Goal: Task Accomplishment & Management: Manage account settings

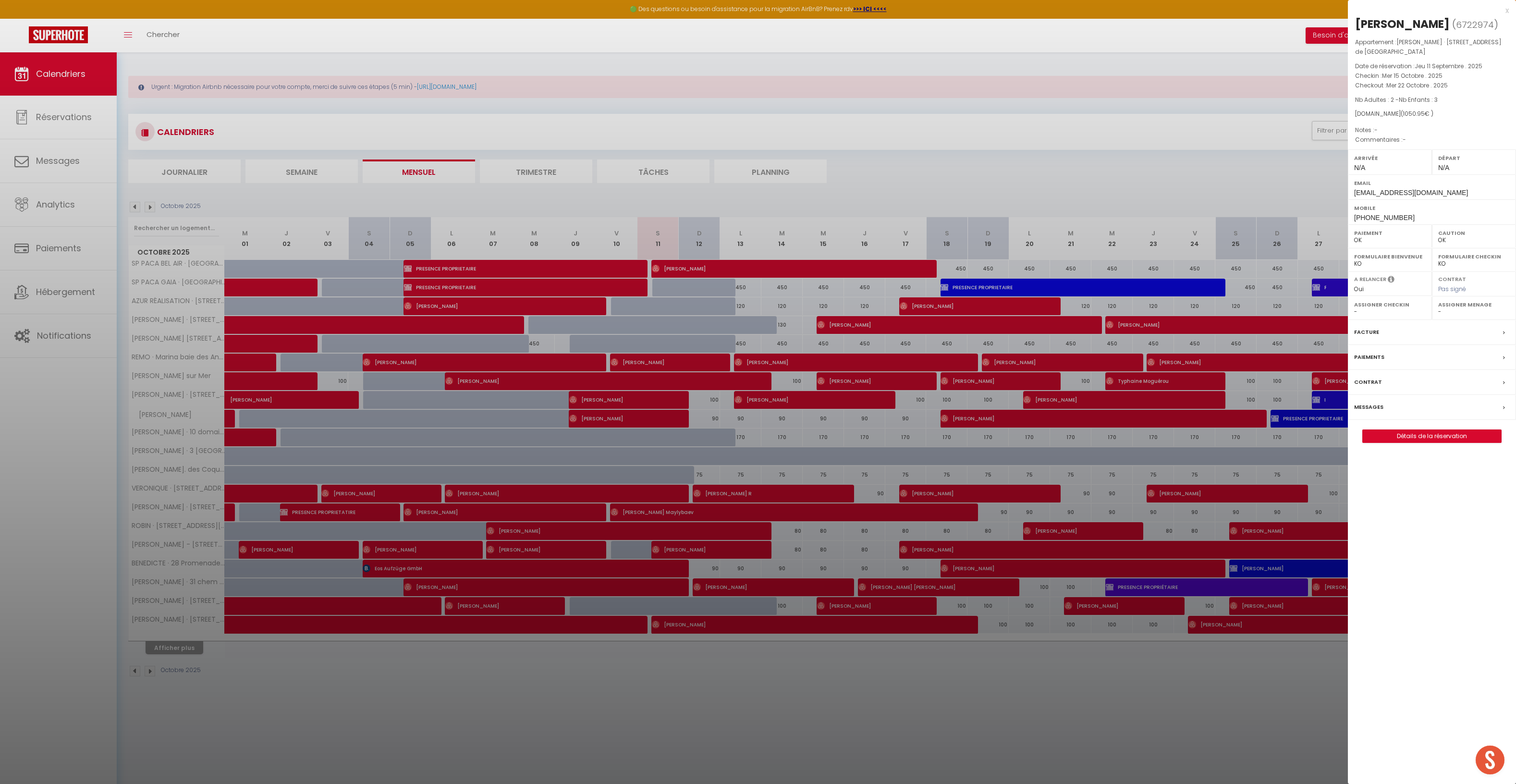
select select "0"
click at [189, 173] on div at bounding box center [758, 392] width 1516 height 784
click at [196, 170] on div at bounding box center [758, 392] width 1516 height 784
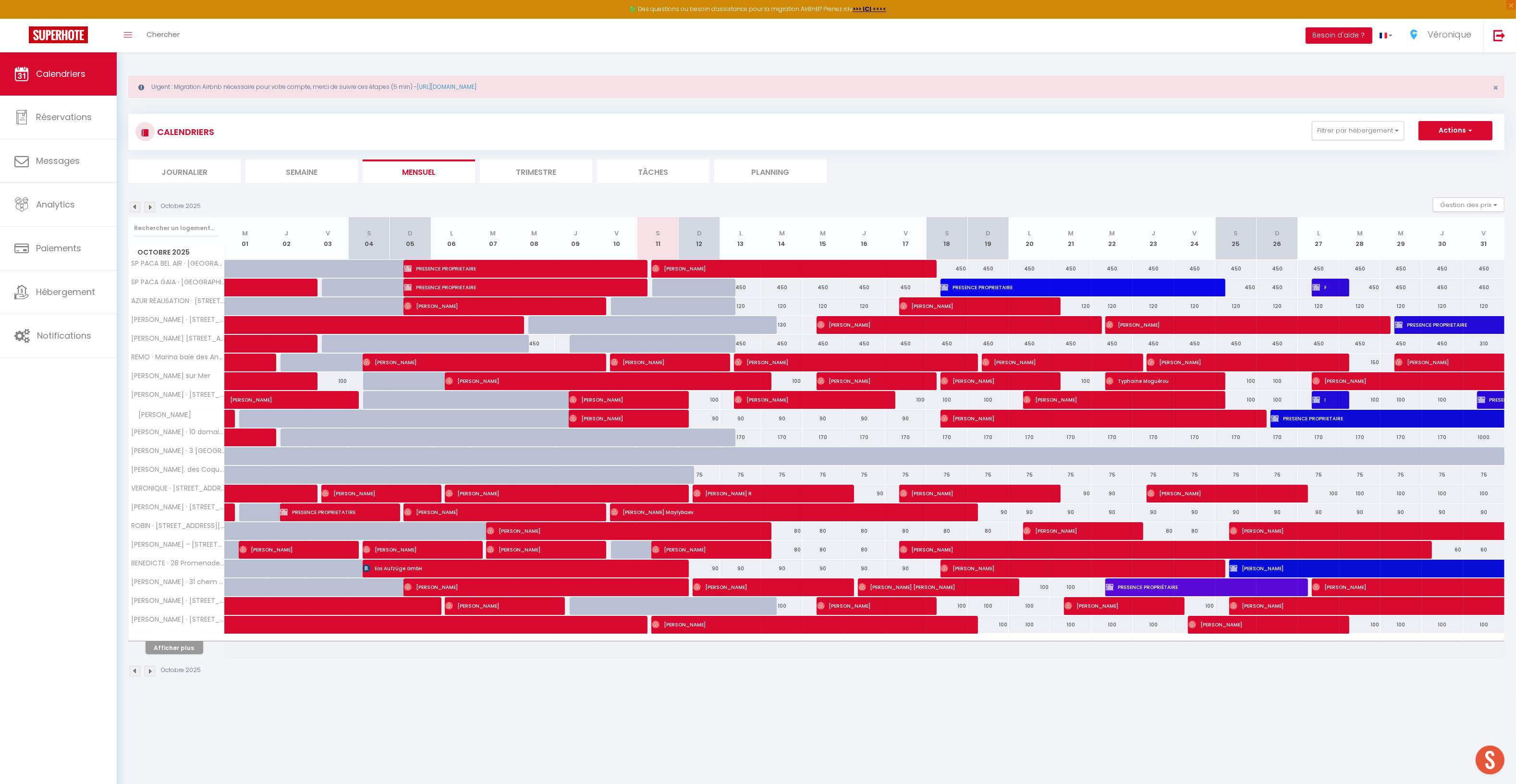
click at [173, 166] on li "Journalier" at bounding box center [184, 171] width 112 height 24
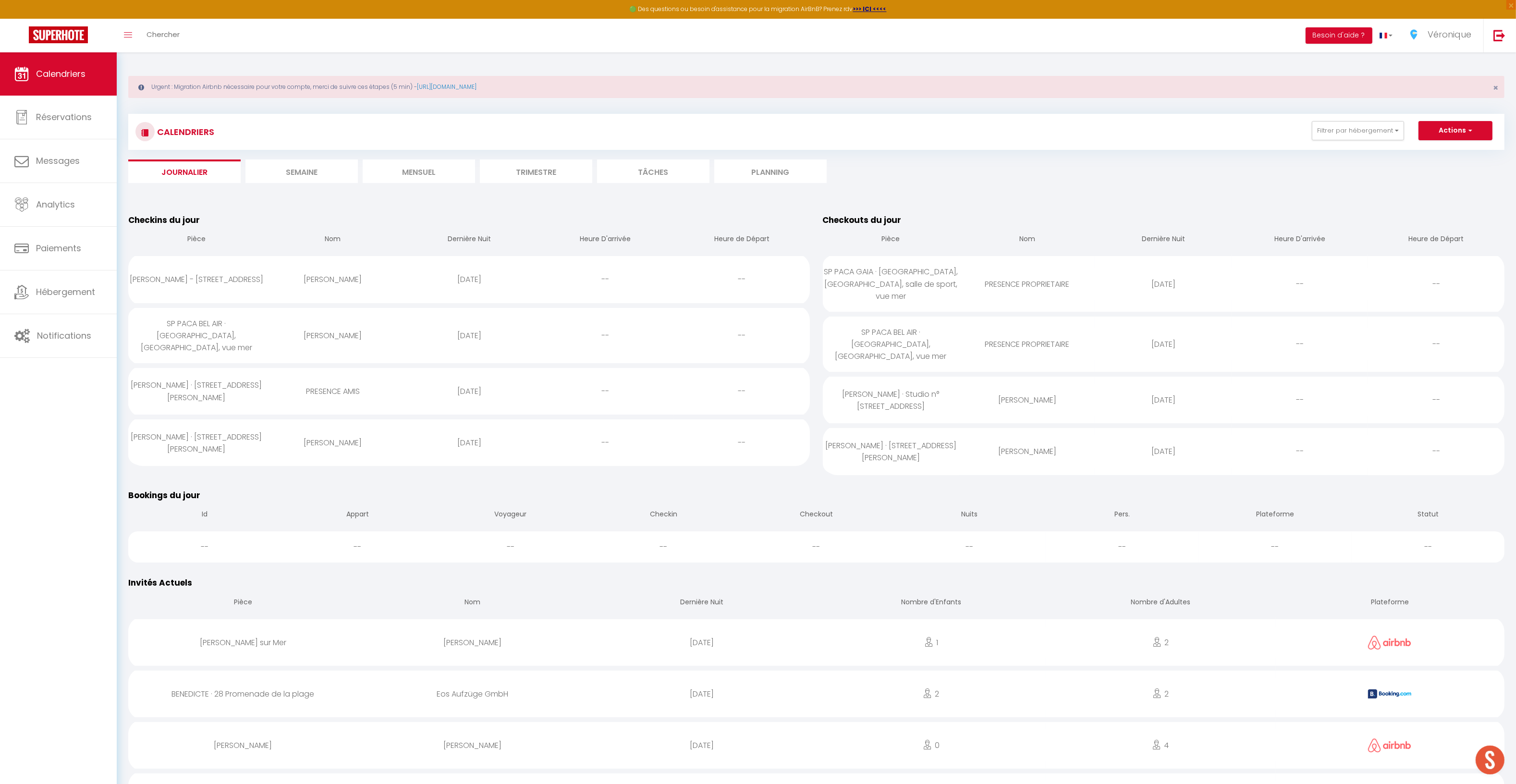
click at [210, 273] on div "[PERSON_NAME] - [STREET_ADDRESS]" at bounding box center [196, 279] width 137 height 31
select select "0"
select select "1"
select select
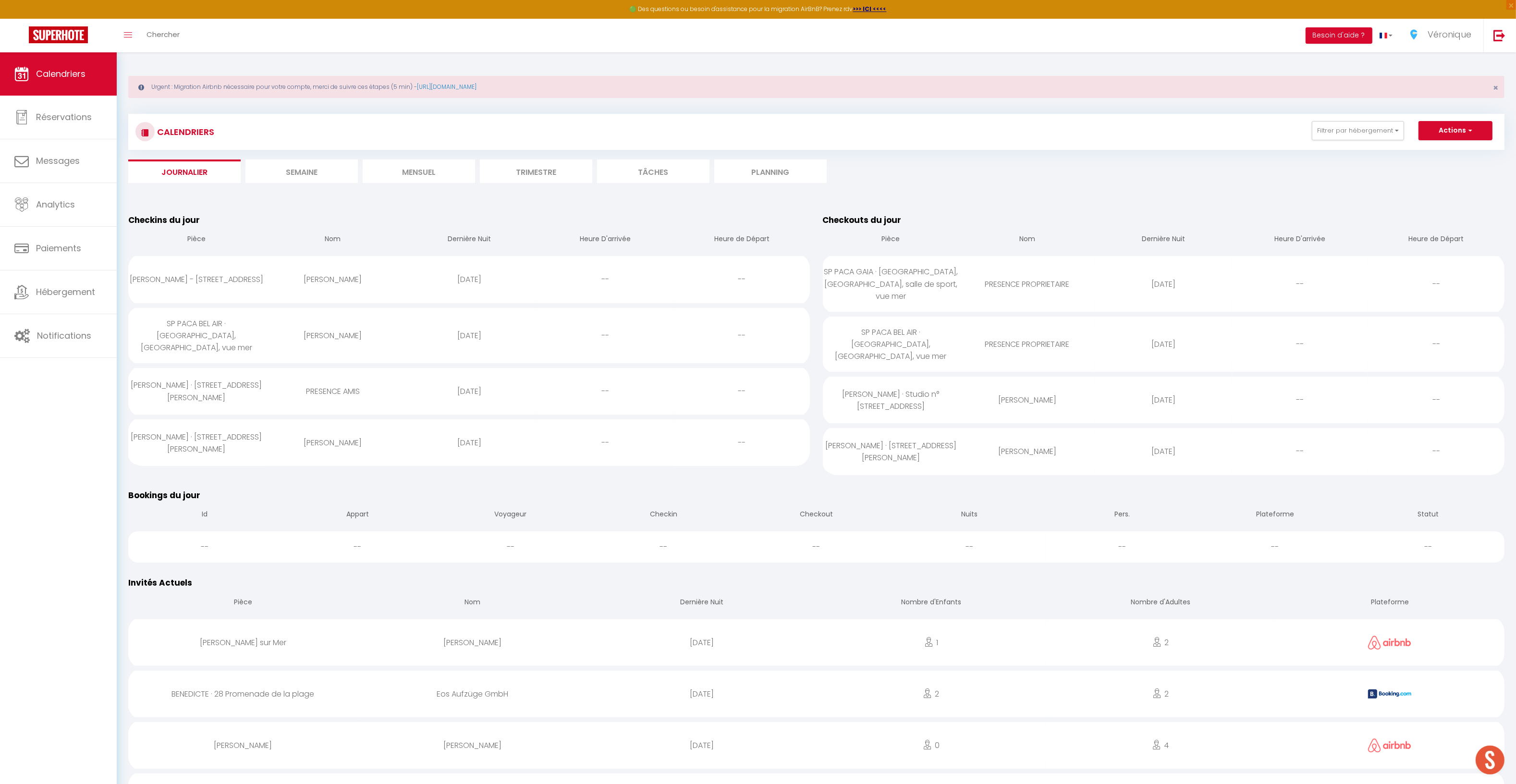
select select
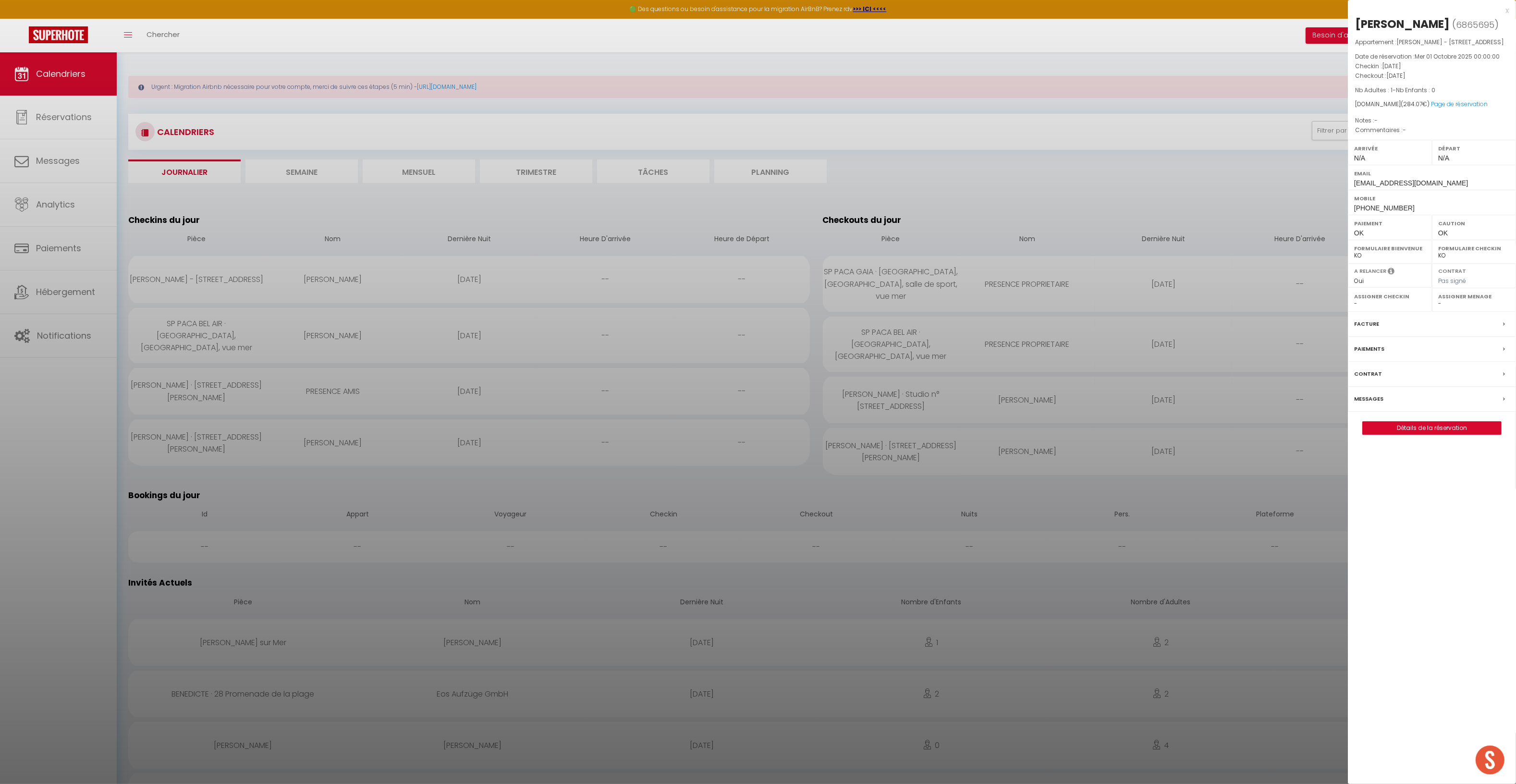
click at [1383, 412] on div "Messages" at bounding box center [1432, 399] width 168 height 25
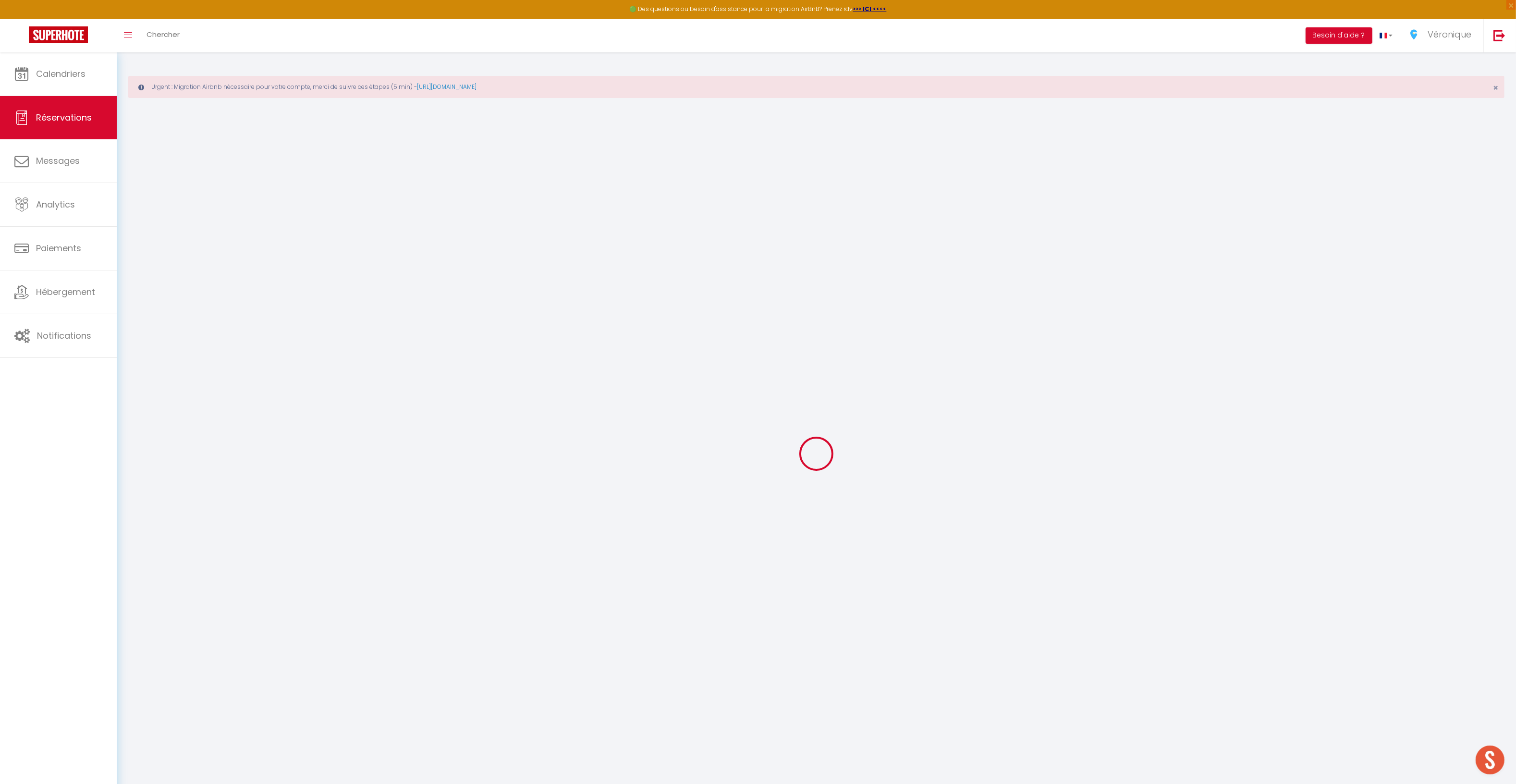
select select
checkbox input "false"
select select
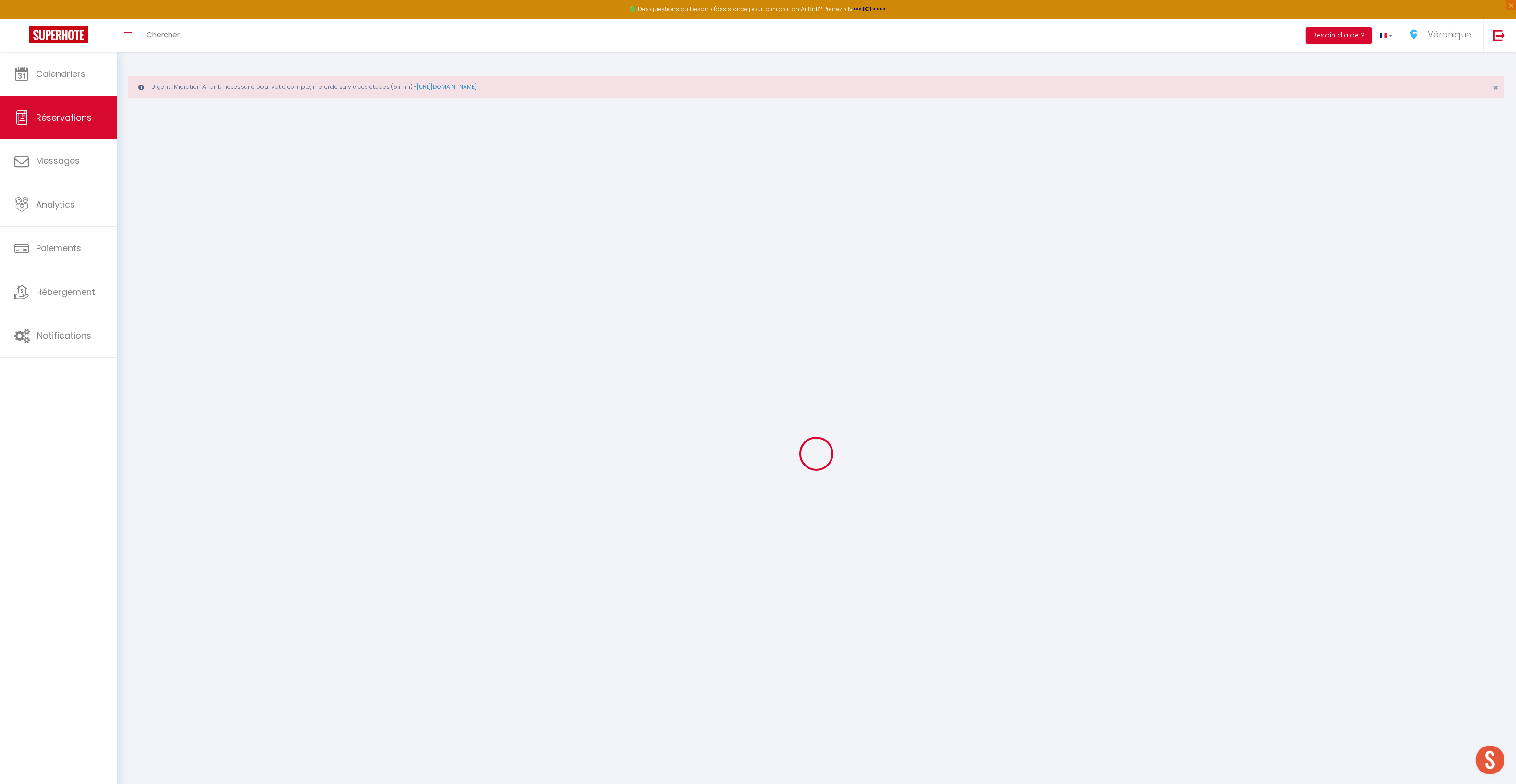
select select
checkbox input "false"
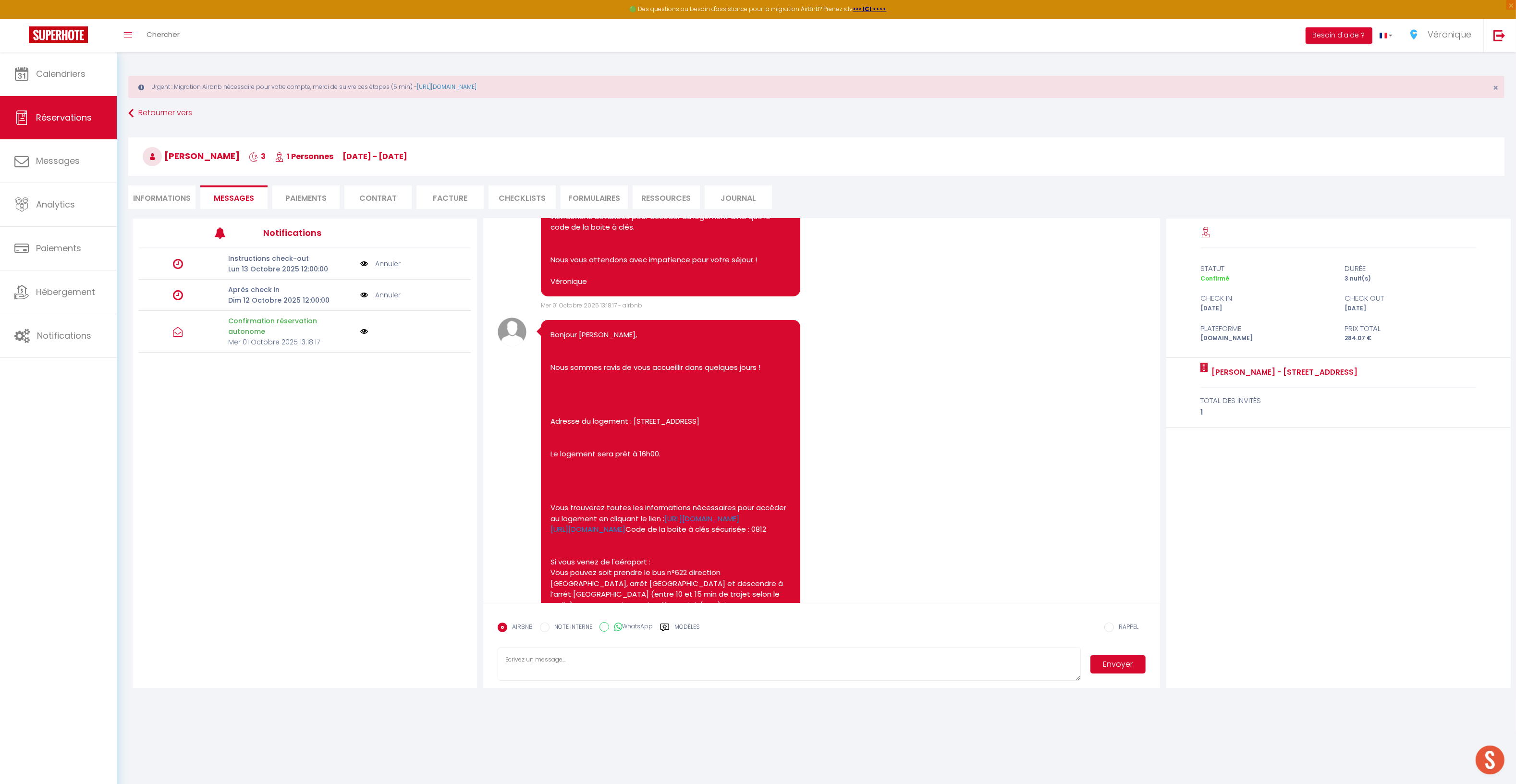
scroll to position [268, 0]
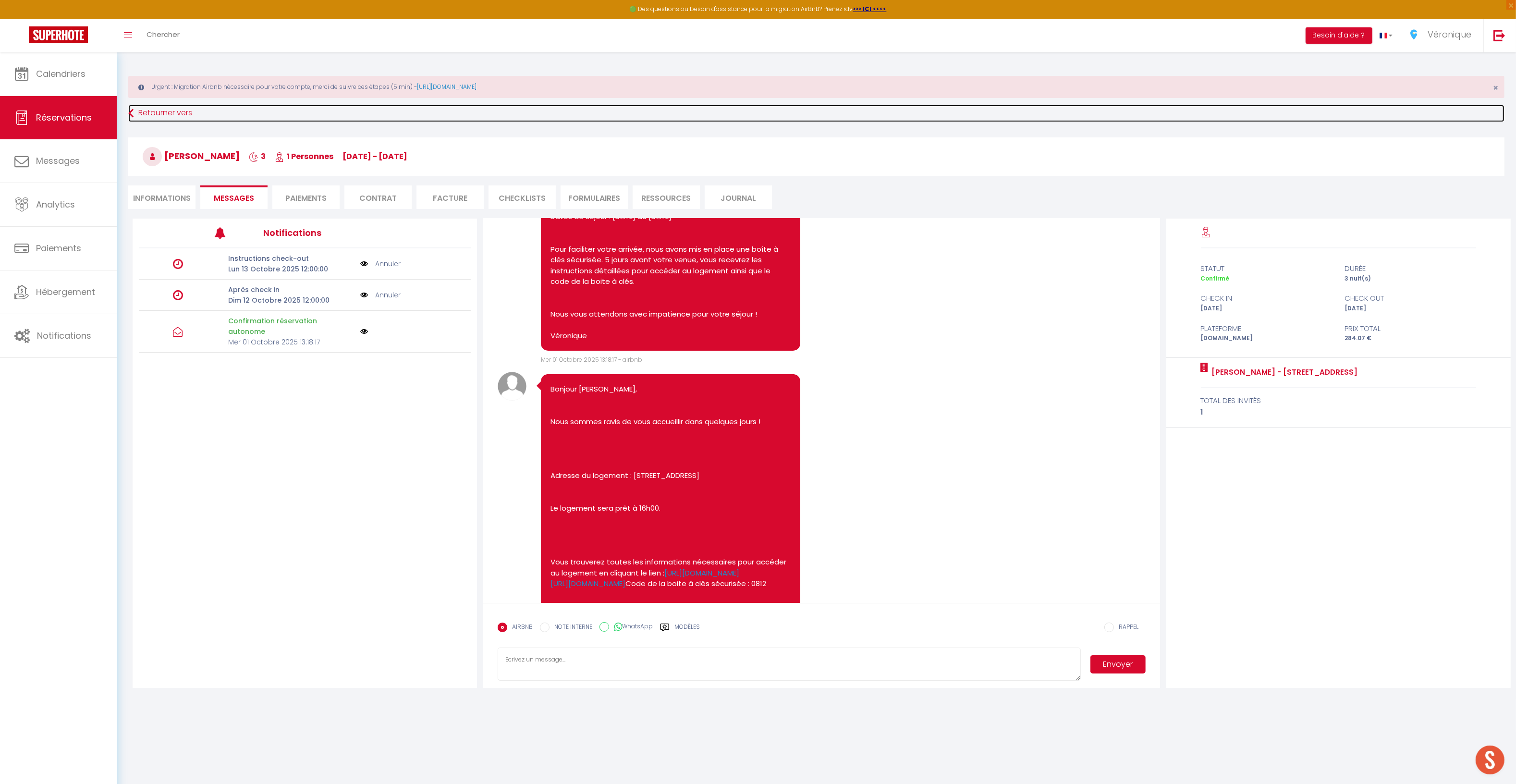
click at [153, 112] on link "Retourner vers" at bounding box center [816, 113] width 1376 height 17
